Goal: Transaction & Acquisition: Purchase product/service

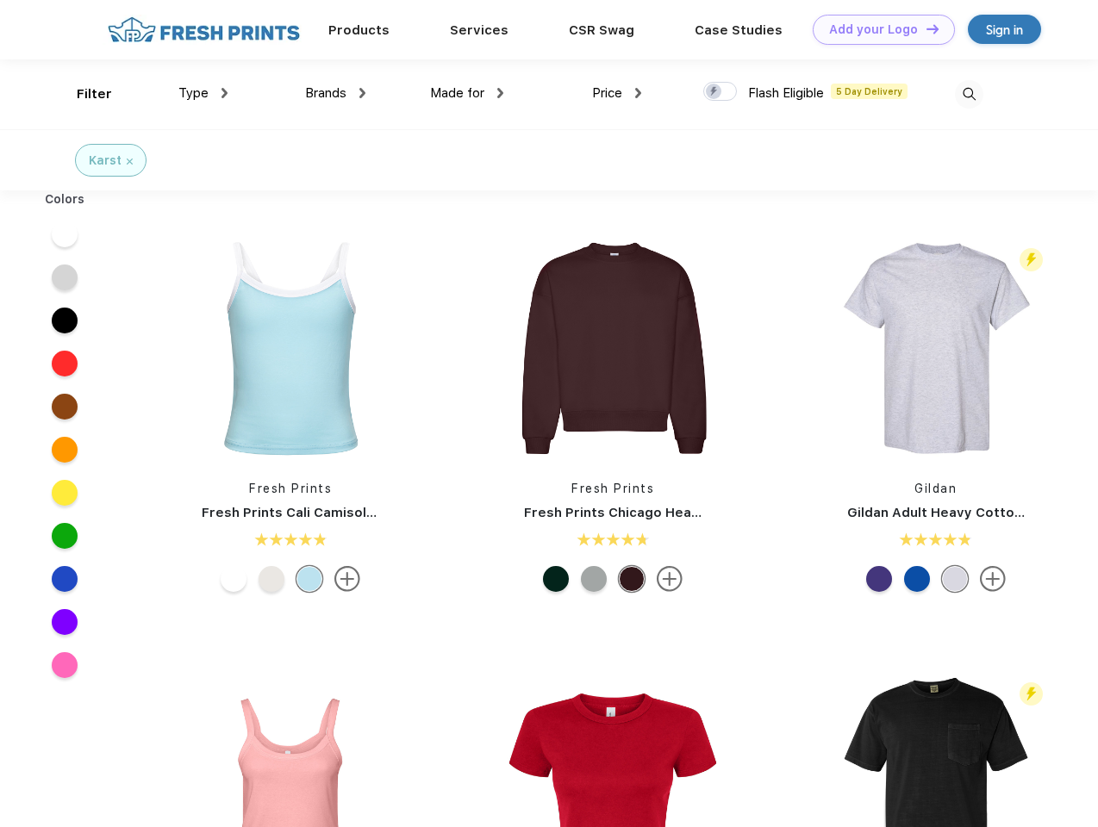
scroll to position [1, 0]
click at [877, 29] on link "Add your Logo Design Tool" at bounding box center [884, 30] width 142 height 30
click at [0, 0] on div "Design Tool" at bounding box center [0, 0] width 0 height 0
click at [925, 28] on link "Add your Logo Design Tool" at bounding box center [884, 30] width 142 height 30
click at [83, 94] on div "Filter" at bounding box center [94, 94] width 35 height 20
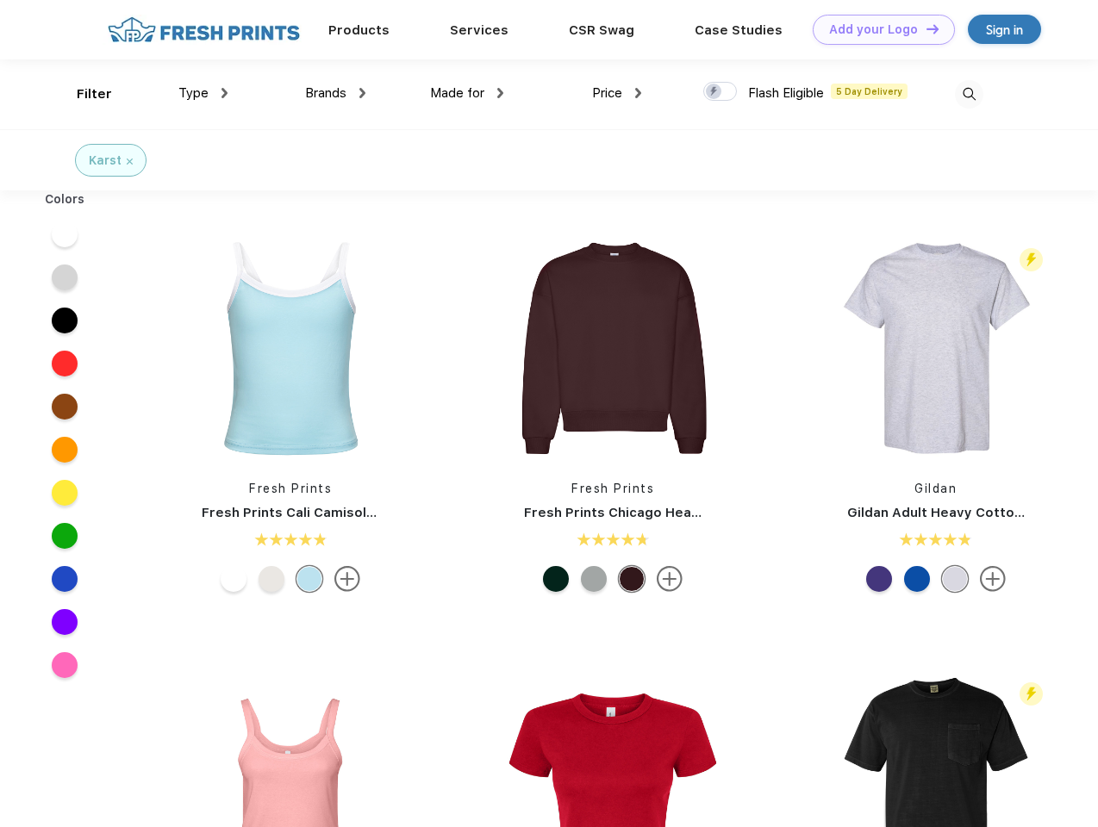
click at [203, 93] on span "Type" at bounding box center [193, 93] width 30 height 16
click at [335, 93] on span "Brands" at bounding box center [325, 93] width 41 height 16
click at [467, 93] on span "Made for" at bounding box center [457, 93] width 54 height 16
click at [617, 93] on span "Price" at bounding box center [607, 93] width 30 height 16
click at [720, 92] on div at bounding box center [720, 91] width 34 height 19
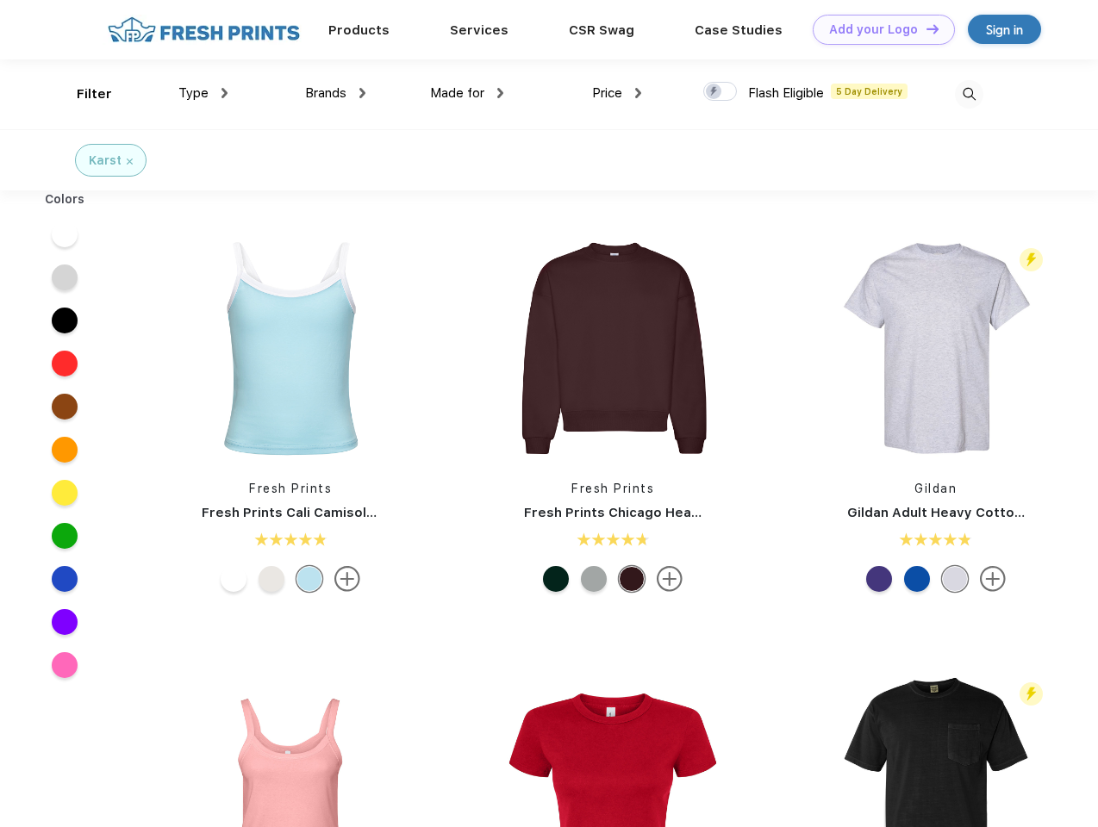
click at [714, 92] on input "checkbox" at bounding box center [708, 86] width 11 height 11
click at [969, 94] on img at bounding box center [969, 94] width 28 height 28
